Goal: Navigation & Orientation: Find specific page/section

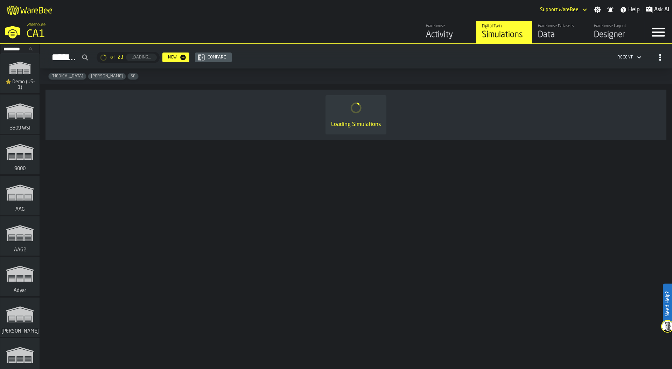
click at [11, 48] on input "Search..." at bounding box center [20, 49] width 36 height 8
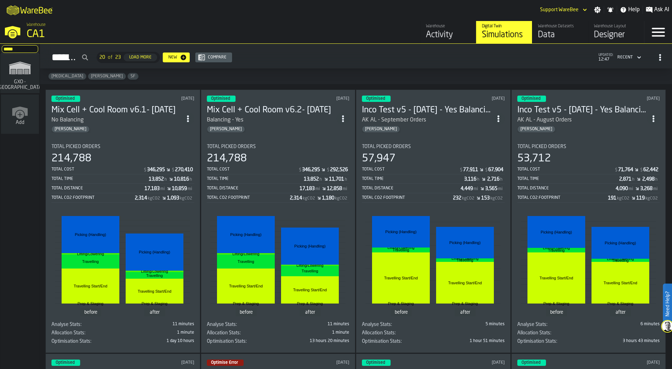
type input "*****"
click at [20, 72] on polygon "link-to-/wh/i/ae0cd702-8cb1-4091-b3be-0aee77957c79/simulations" at bounding box center [20, 72] width 5 height 0
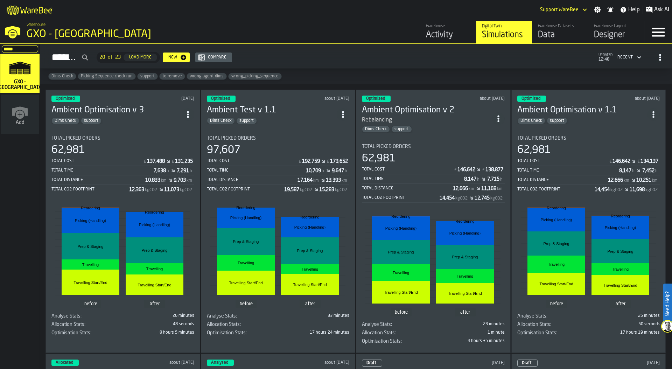
click at [302, 11] on div "M A K I N G W A R E H O U S E S M O R E EF F I C I E N T Support WareBee Settin…" at bounding box center [336, 10] width 672 height 20
click at [161, 6] on div "M A K I N G W A R E H O U S E S M O R E EF F I C I E N T Support WareBee Settin…" at bounding box center [336, 10] width 672 height 20
click at [446, 29] on div "Activity" at bounding box center [448, 34] width 44 height 11
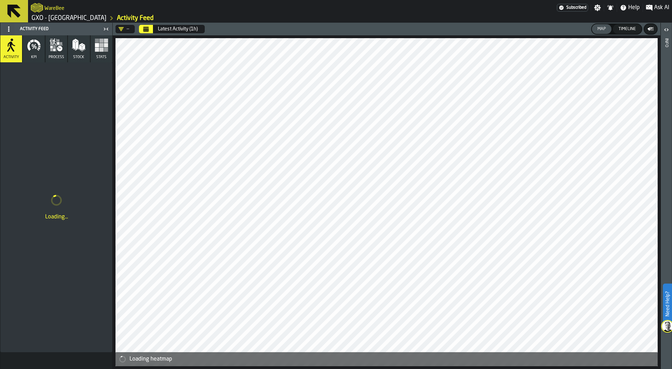
click at [12, 27] on span at bounding box center [8, 28] width 11 height 11
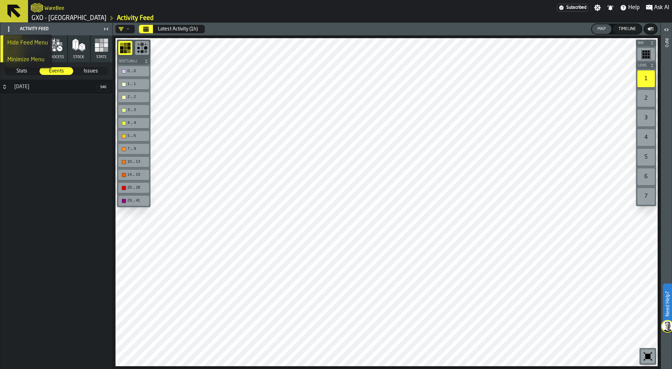
click at [53, 174] on div "5 October 946" at bounding box center [56, 223] width 112 height 287
click at [103, 47] on icon "button" at bounding box center [102, 45] width 14 height 14
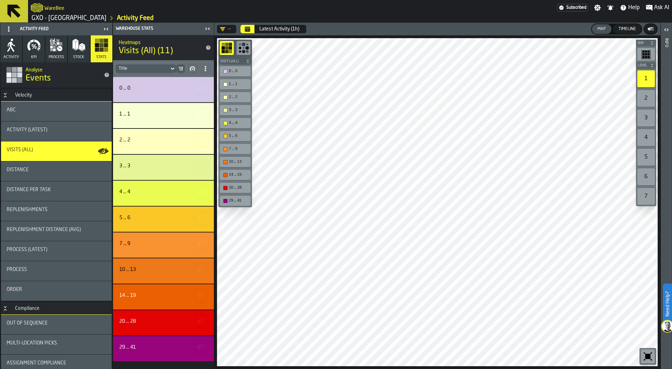
click at [10, 28] on icon at bounding box center [9, 29] width 6 height 6
click at [31, 41] on div "Hide Feed Menu" at bounding box center [27, 43] width 41 height 8
click at [10, 28] on icon at bounding box center [9, 29] width 6 height 6
click at [17, 41] on div "Show Feed Menu" at bounding box center [28, 43] width 43 height 8
click at [377, 12] on div "WareBee" at bounding box center [294, 7] width 526 height 13
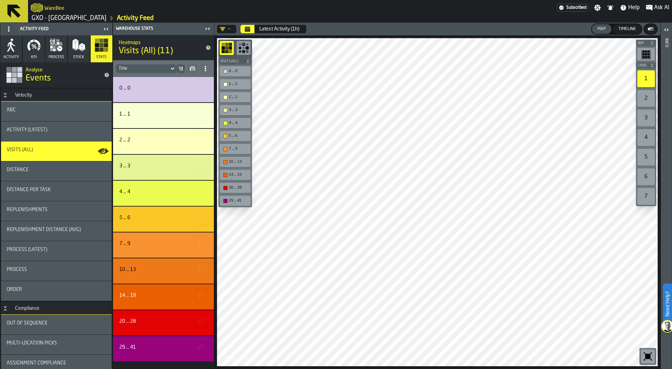
click at [599, 6] on icon "button-toggle-Settings" at bounding box center [597, 8] width 7 height 7
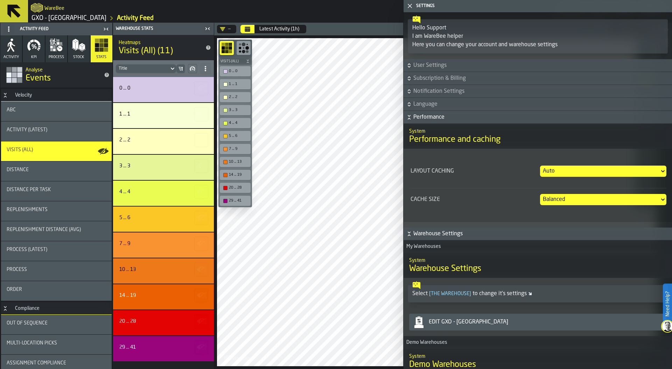
click at [422, 113] on span "Performance" at bounding box center [541, 117] width 257 height 8
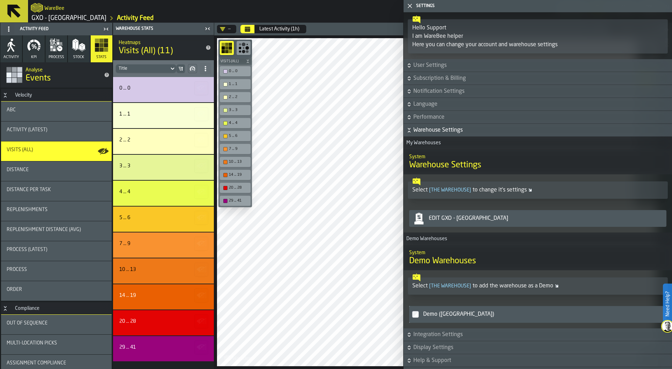
click at [409, 128] on icon "button-" at bounding box center [409, 130] width 7 height 7
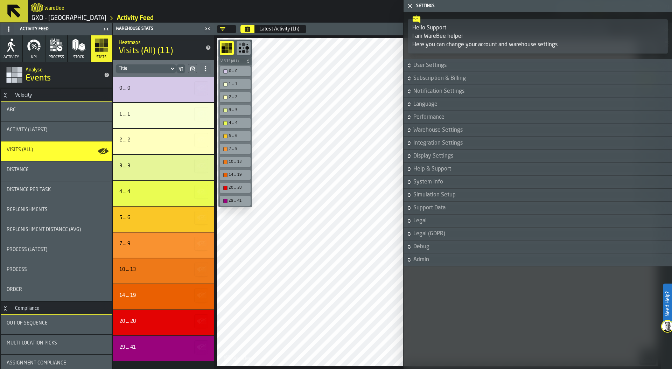
click at [412, 243] on h6 "Debug" at bounding box center [538, 247] width 266 height 8
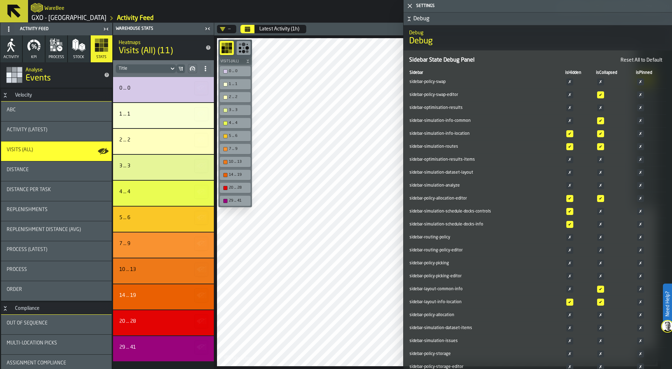
scroll to position [223, 0]
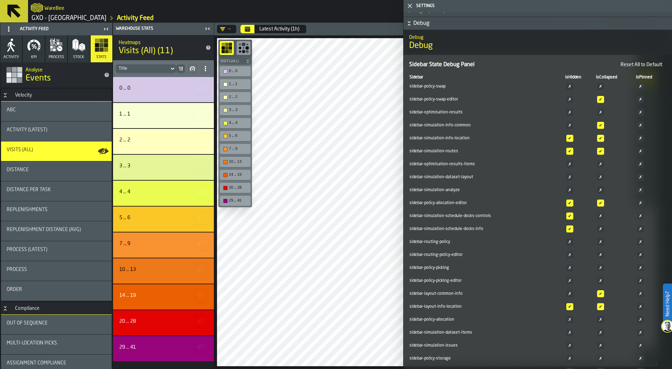
click at [649, 64] on button "Reset All to Default" at bounding box center [641, 65] width 50 height 8
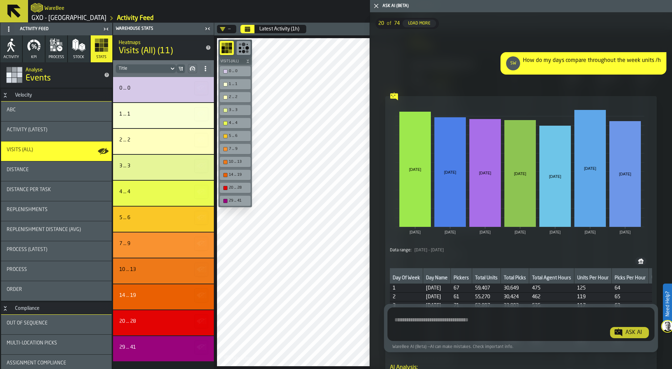
click at [376, 5] on icon "button-toggle-Close me" at bounding box center [376, 6] width 8 height 8
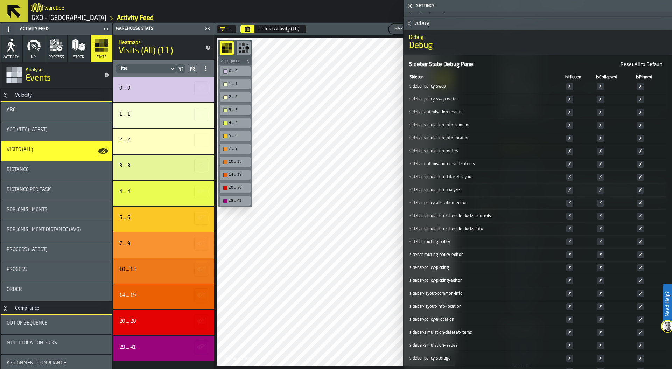
click at [412, 6] on icon "button-toggle-Close me" at bounding box center [410, 6] width 8 height 8
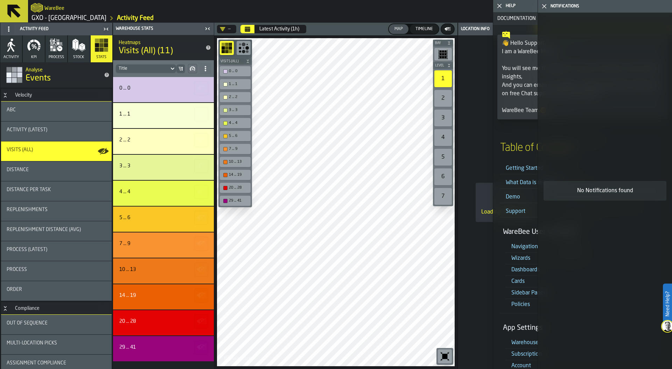
click at [9, 28] on icon at bounding box center [9, 29] width 6 height 6
click at [23, 42] on div "Hide Feed Menu" at bounding box center [27, 43] width 41 height 8
click at [8, 26] on icon at bounding box center [9, 29] width 6 height 6
click at [14, 41] on div "Show Feed Menu" at bounding box center [28, 43] width 43 height 8
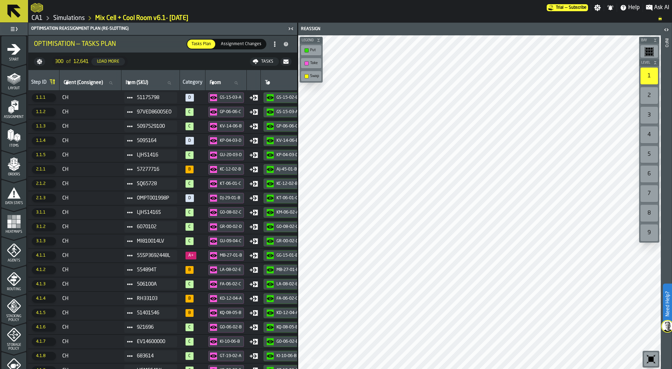
scroll to position [184, 0]
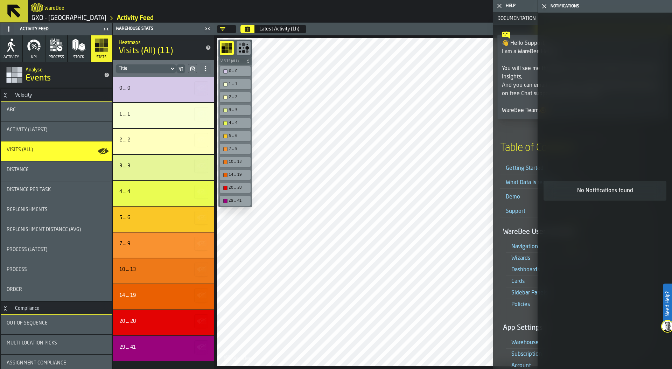
click at [542, 9] on icon "button-toggle-Close me" at bounding box center [544, 6] width 8 height 8
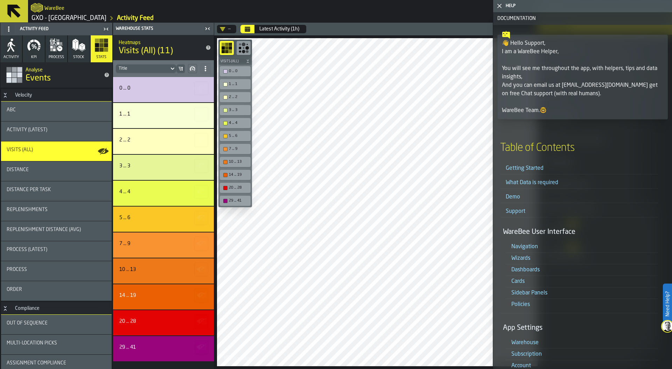
click at [498, 5] on icon "button-toggle-Close me" at bounding box center [499, 6] width 8 height 8
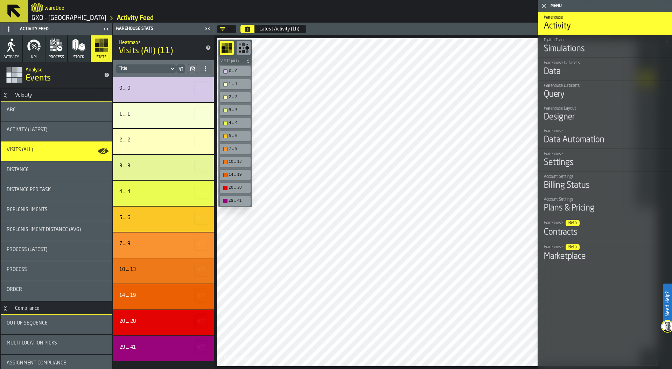
click at [545, 7] on polygon "button-toggle-Close me" at bounding box center [544, 6] width 5 height 5
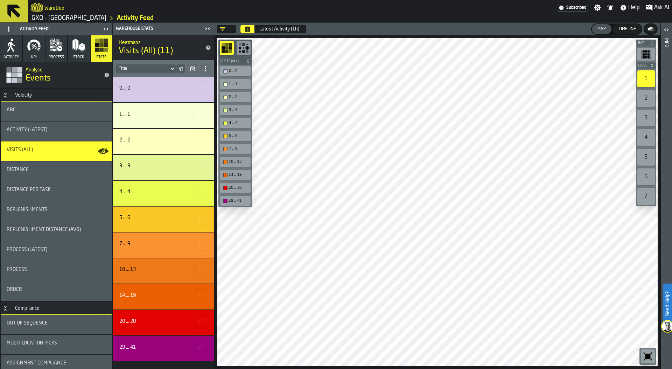
click at [12, 26] on span at bounding box center [8, 28] width 11 height 11
click at [37, 50] on icon "button" at bounding box center [34, 45] width 14 height 14
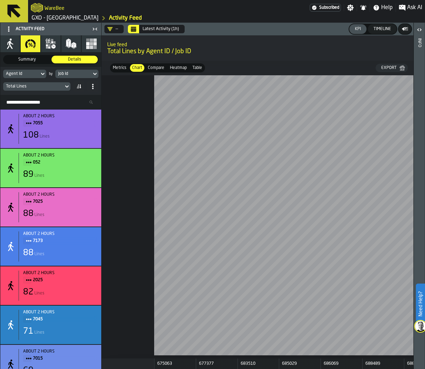
click at [8, 27] on circle at bounding box center [8, 26] width 1 height 1
click at [13, 42] on div "Hide Feed Menu" at bounding box center [27, 43] width 41 height 8
click at [7, 27] on icon at bounding box center [9, 29] width 6 height 6
click at [12, 40] on div "Show Feed Menu" at bounding box center [28, 43] width 43 height 8
click at [6, 24] on span at bounding box center [8, 28] width 11 height 11
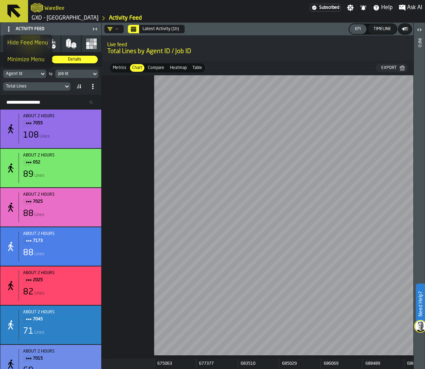
click at [19, 39] on div "Hide Feed Menu" at bounding box center [27, 43] width 41 height 8
click at [7, 29] on icon at bounding box center [9, 29] width 6 height 6
click at [18, 40] on div "Show Feed Menu" at bounding box center [28, 43] width 43 height 8
click at [8, 29] on icon at bounding box center [9, 29] width 6 height 6
click at [26, 43] on div "Hide Feed Menu" at bounding box center [27, 43] width 41 height 8
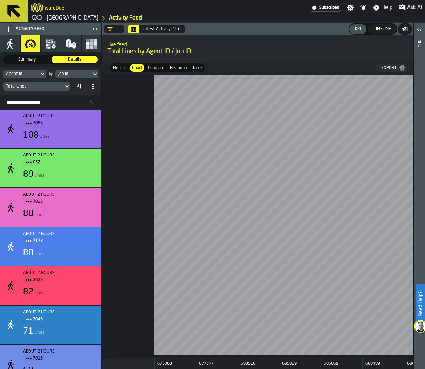
click at [9, 27] on circle at bounding box center [8, 26] width 1 height 1
click at [18, 42] on div "Show Feed Menu" at bounding box center [28, 43] width 43 height 8
